Goal: Task Accomplishment & Management: Use online tool/utility

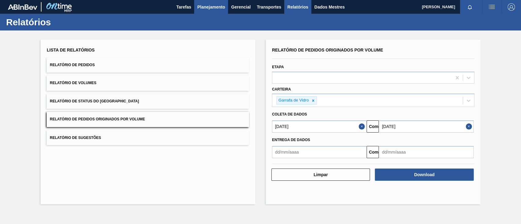
click at [201, 7] on font "Planejamento" at bounding box center [211, 7] width 28 height 5
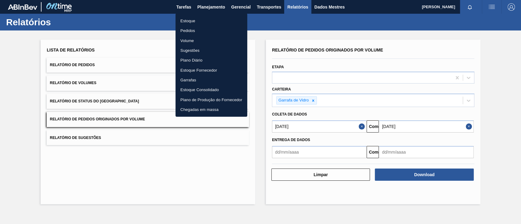
click at [189, 32] on font "Pedidos" at bounding box center [187, 30] width 15 height 5
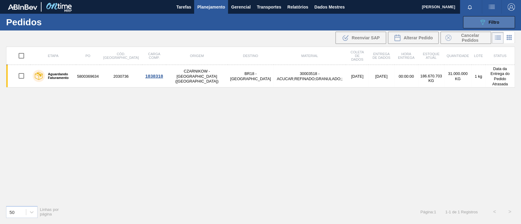
click at [485, 21] on icon "089F7B8B-B2A5-4AFE-B5C0-19BA573D28AC" at bounding box center [482, 22] width 7 height 7
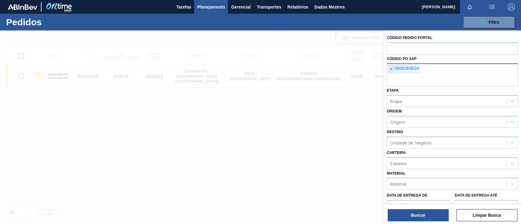
click at [391, 66] on font "×" at bounding box center [391, 68] width 2 height 5
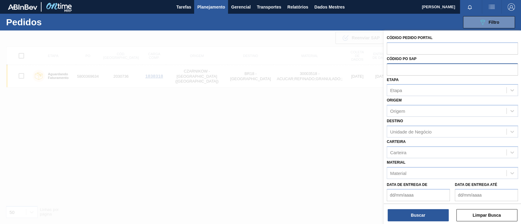
paste input "text"
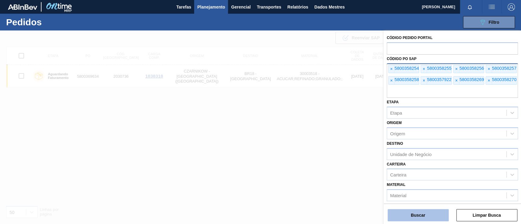
click at [418, 212] on button "Buscar" at bounding box center [418, 215] width 61 height 12
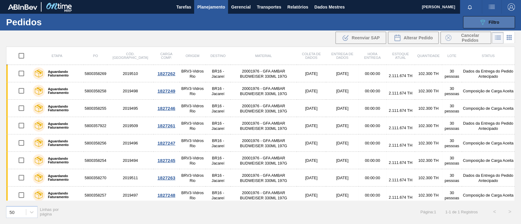
click at [469, 27] on button "089F7B8B-B2A5-4AFE-B5C0-19BA573D28AC Filtro" at bounding box center [489, 22] width 52 height 12
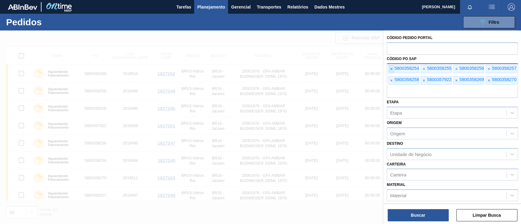
click at [392, 67] on font "×" at bounding box center [391, 69] width 2 height 5
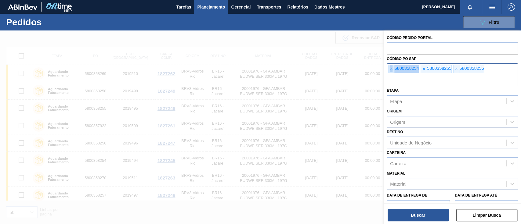
click at [392, 67] on font "×" at bounding box center [391, 69] width 2 height 5
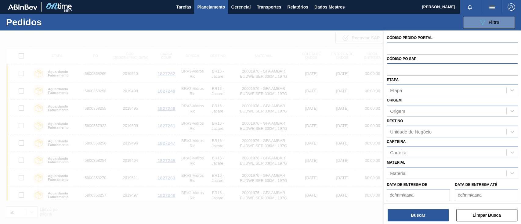
click at [392, 67] on input "text" at bounding box center [452, 70] width 131 height 12
paste input "5800373957"
type input "5800373957"
click at [421, 213] on button "Buscar" at bounding box center [418, 215] width 61 height 12
